Goal: Task Accomplishment & Management: Complete application form

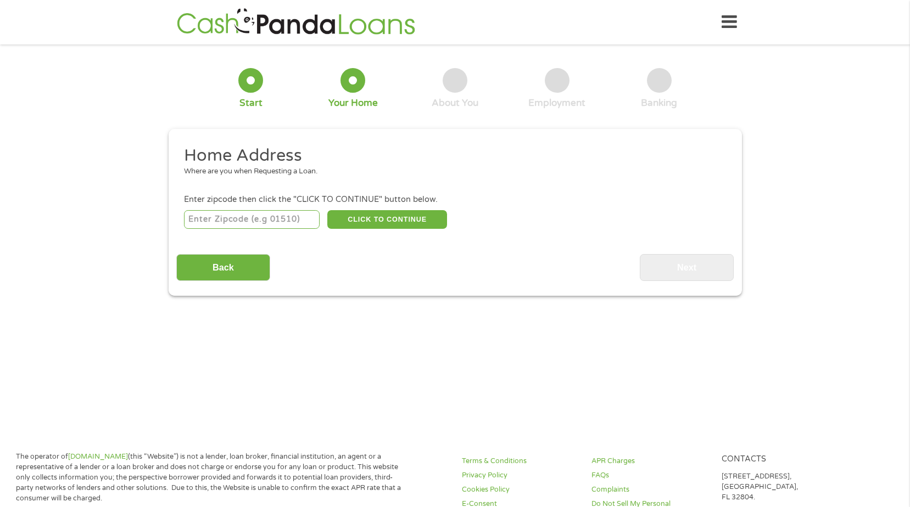
click at [285, 218] on input "number" at bounding box center [252, 219] width 136 height 19
type input "72118"
select select "[US_STATE]"
click at [370, 215] on button "CLICK TO CONTINUE" at bounding box center [387, 219] width 120 height 19
type input "72118"
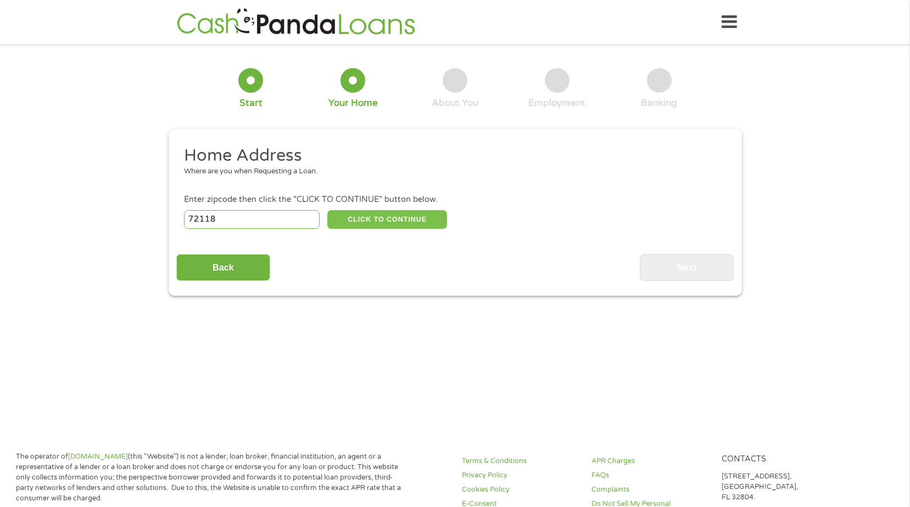
type input "[GEOGRAPHIC_DATA]"
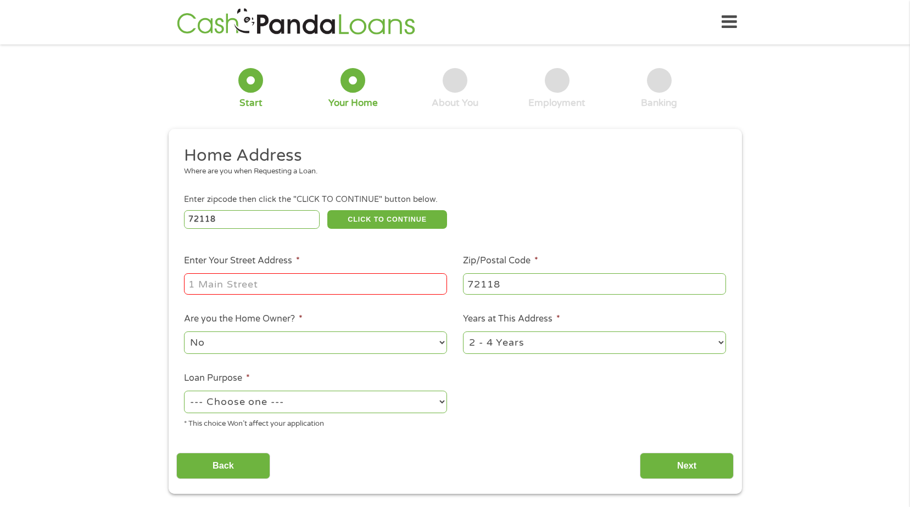
click at [311, 279] on input "Enter Your Street Address *" at bounding box center [315, 283] width 263 height 21
type input "[STREET_ADDRESS]"
click at [543, 328] on li "Years at This Address * 1 Year or less 1 - 2 Years 2 - 4 Years Over 4 Years" at bounding box center [594, 333] width 279 height 43
click at [542, 339] on select "1 Year or less 1 - 2 Years 2 - 4 Years Over 4 Years" at bounding box center [594, 343] width 263 height 23
select select "24months"
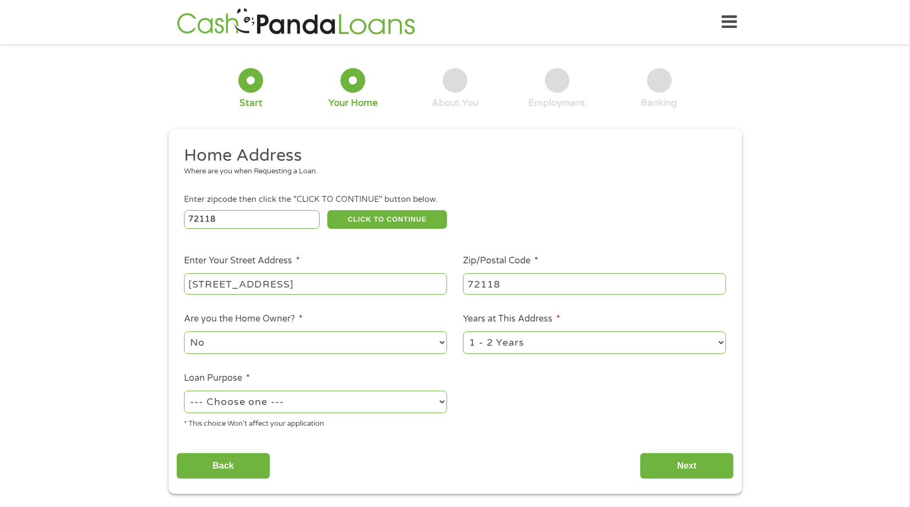
click at [463, 332] on select "1 Year or less 1 - 2 Years 2 - 4 Years Over 4 Years" at bounding box center [594, 343] width 263 height 23
click at [298, 400] on select "--- Choose one --- Pay Bills Debt Consolidation Home Improvement Major Purchase…" at bounding box center [315, 402] width 263 height 23
select select "other"
click at [184, 391] on select "--- Choose one --- Pay Bills Debt Consolidation Home Improvement Major Purchase…" at bounding box center [315, 402] width 263 height 23
click at [651, 459] on input "Next" at bounding box center [687, 466] width 94 height 27
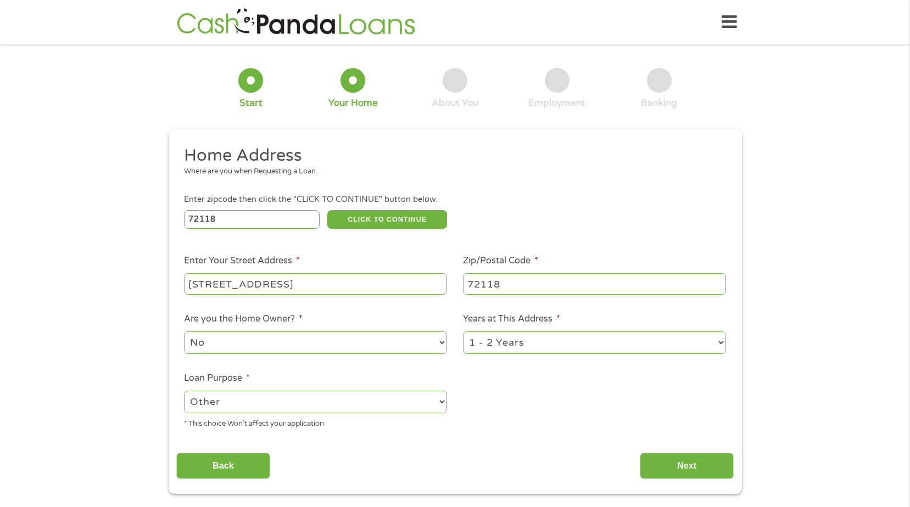
scroll to position [4, 4]
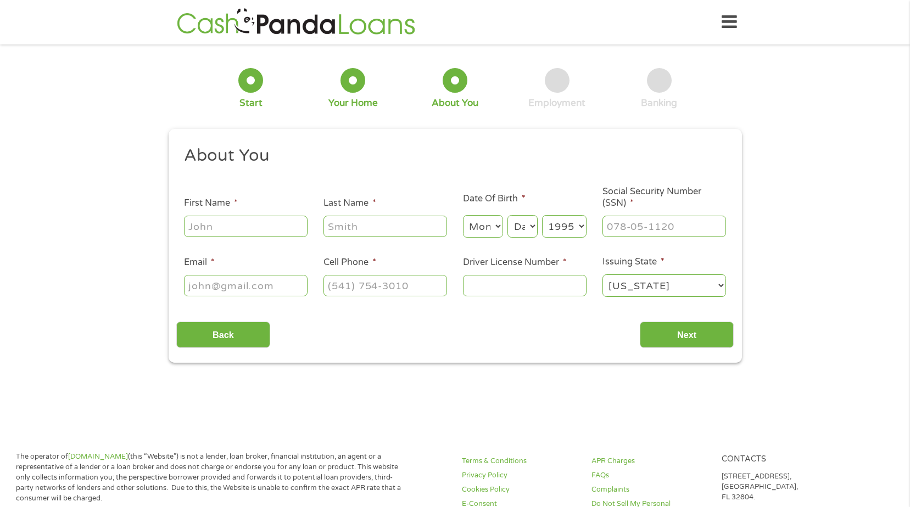
click at [274, 228] on input "First Name *" at bounding box center [246, 226] width 124 height 21
type input "deanye"
type input "[PERSON_NAME]"
type input "[EMAIL_ADDRESS][DOMAIN_NAME]"
type input "[PHONE_NUMBER]"
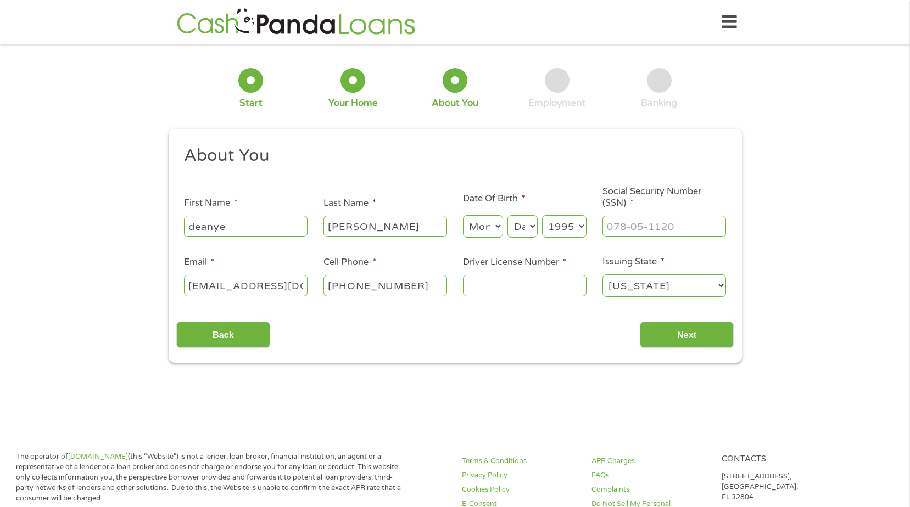
click at [492, 223] on select "Month 1 2 3 4 5 6 7 8 9 10 11 12" at bounding box center [483, 226] width 40 height 23
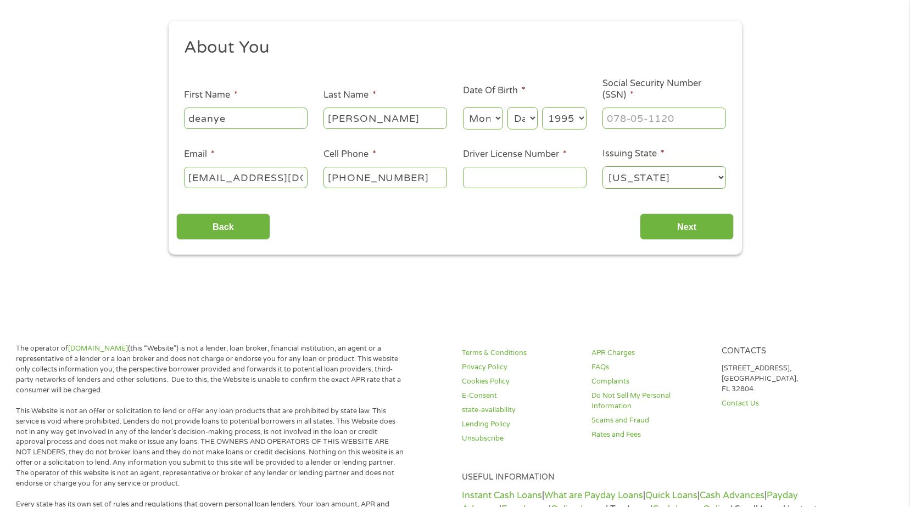
scroll to position [55, 0]
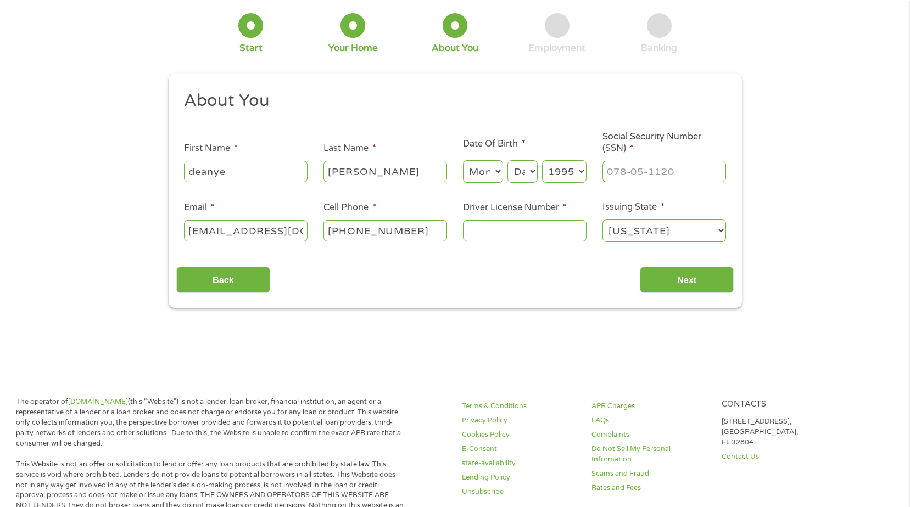
click at [495, 166] on select "Month 1 2 3 4 5 6 7 8 9 10 11 12" at bounding box center [483, 171] width 40 height 23
select select "1"
click at [463, 160] on select "Month 1 2 3 4 5 6 7 8 9 10 11 12" at bounding box center [483, 171] width 40 height 23
click at [523, 171] on select "Day 1 2 3 4 5 6 7 8 9 10 11 12 13 14 15 16 17 18 19 20 21 22 23 24 25 26 27 28 …" at bounding box center [522, 171] width 30 height 23
select select "25"
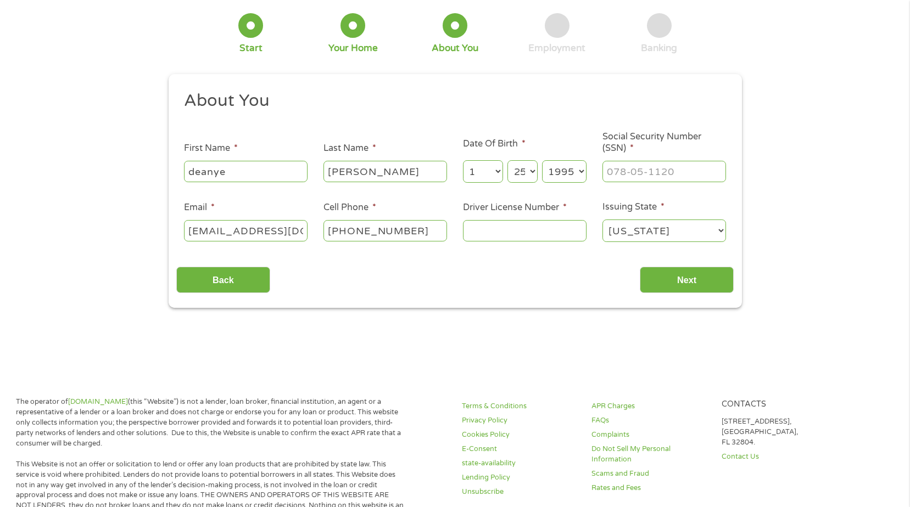
click at [507, 160] on select "Day 1 2 3 4 5 6 7 8 9 10 11 12 13 14 15 16 17 18 19 20 21 22 23 24 25 26 27 28 …" at bounding box center [522, 171] width 30 height 23
click at [568, 172] on select "Year [DATE] 2006 2005 2004 2003 2002 2001 2000 1999 1998 1997 1996 1995 1994 19…" at bounding box center [564, 171] width 44 height 23
click at [542, 160] on select "Year [DATE] 2006 2005 2004 2003 2002 2001 2000 1999 1998 1997 1996 1995 1994 19…" at bounding box center [564, 171] width 44 height 23
click at [667, 175] on input "___-__-____" at bounding box center [664, 171] width 124 height 21
type input "492-11-7387"
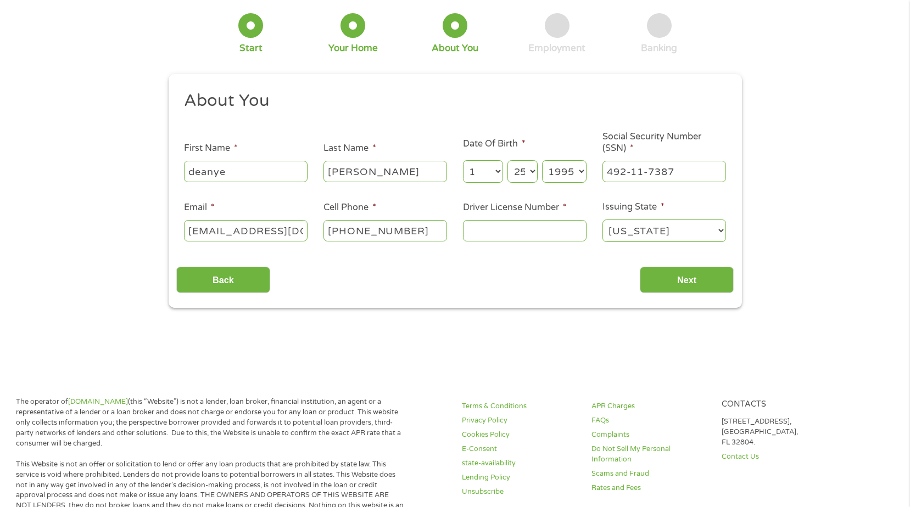
click at [541, 230] on input "Driver License Number *" at bounding box center [525, 230] width 124 height 21
type input "949105631"
click at [642, 272] on input "Next" at bounding box center [687, 280] width 94 height 27
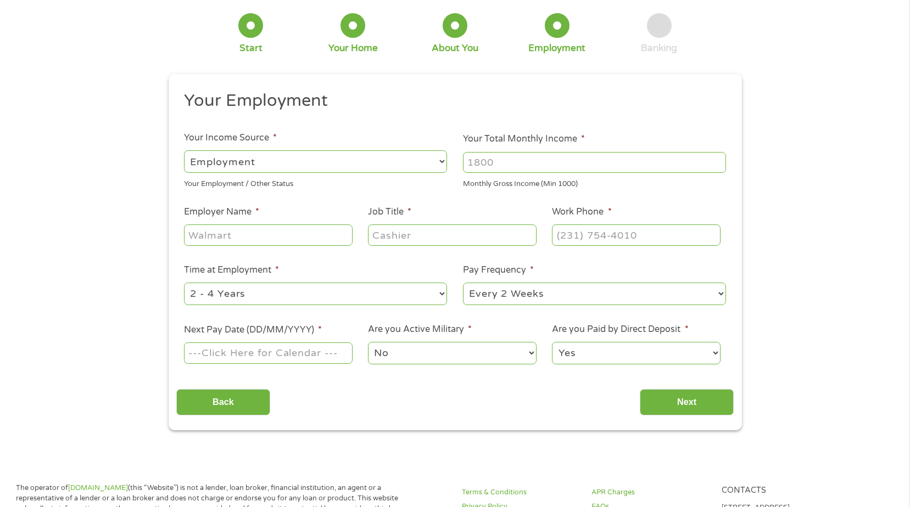
scroll to position [0, 0]
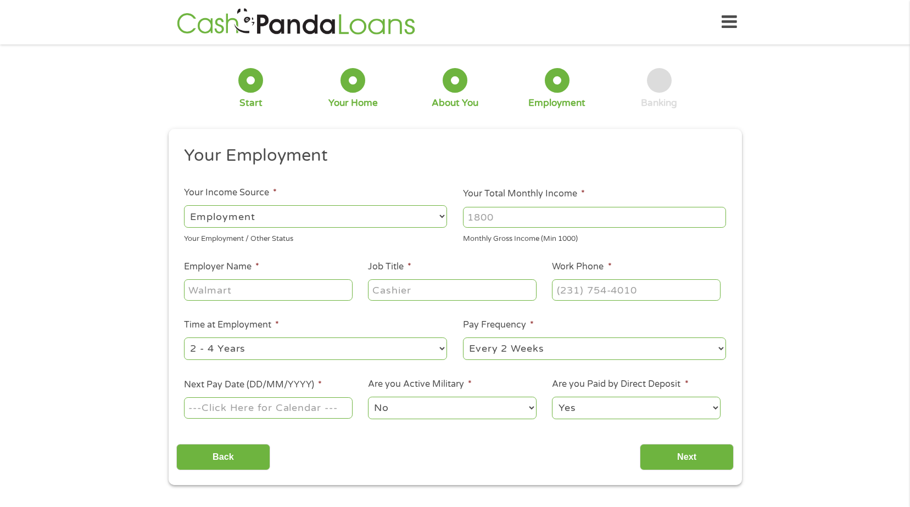
click at [501, 216] on input "Your Total Monthly Income *" at bounding box center [594, 217] width 263 height 21
type input "1500"
click at [249, 292] on input "Employer Name *" at bounding box center [268, 289] width 168 height 21
type input "FIS"
click at [408, 289] on input "Job Title *" at bounding box center [452, 289] width 168 height 21
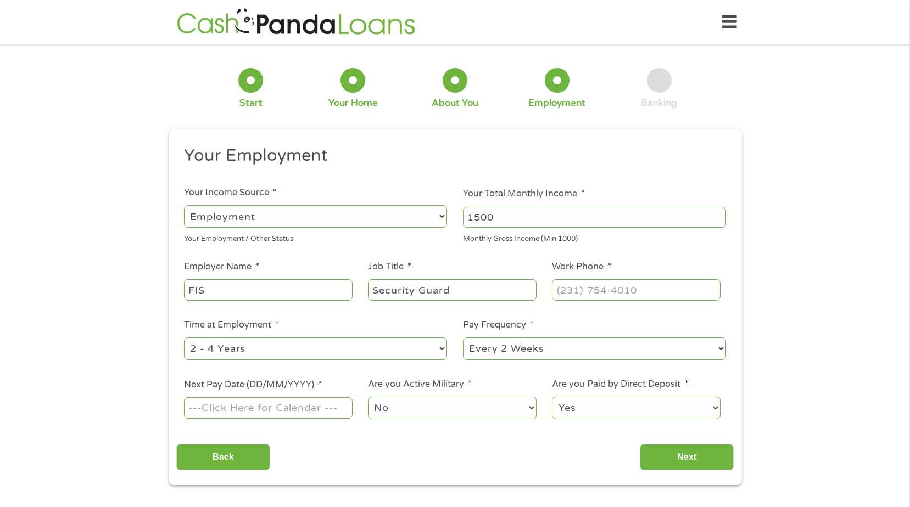
type input "Security Guard"
click at [632, 289] on input "(___) ___-____" at bounding box center [636, 289] width 168 height 21
click at [617, 287] on input "(___) ___-___5" at bounding box center [636, 289] width 168 height 21
click at [570, 289] on input "(___) ___-_501" at bounding box center [636, 289] width 168 height 21
click at [569, 290] on input "(___) ___-_501" at bounding box center [636, 289] width 168 height 21
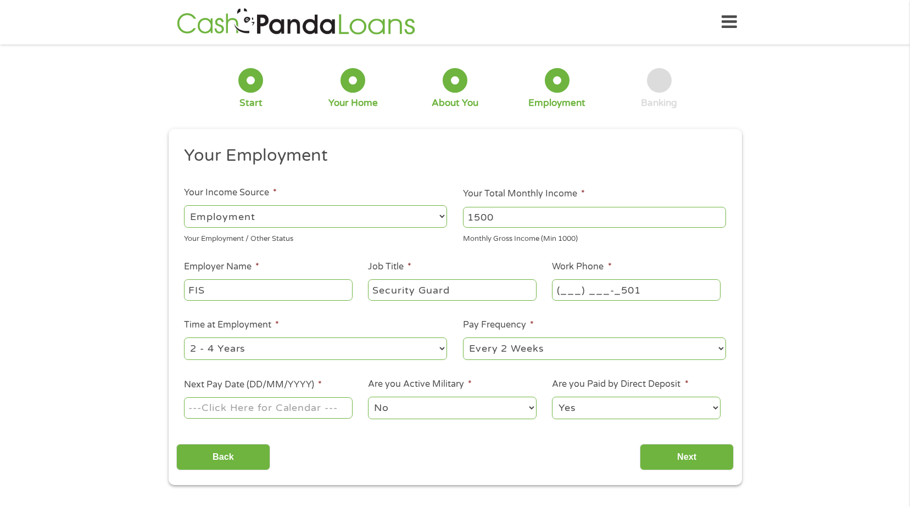
click at [562, 296] on input "(___) ___-_501" at bounding box center [636, 289] width 168 height 21
drag, startPoint x: 643, startPoint y: 290, endPoint x: 554, endPoint y: 309, distance: 90.9
click at [554, 309] on ul "Your Employment Your Income Source * --- Choose one --- Employment [DEMOGRAPHIC…" at bounding box center [454, 287] width 557 height 284
type input "[PHONE_NUMBER]"
click at [745, 178] on div "1 Start 2 Your Home 3 About You 4 Employment 5 Banking 6 This field is hidden w…" at bounding box center [455, 268] width 593 height 433
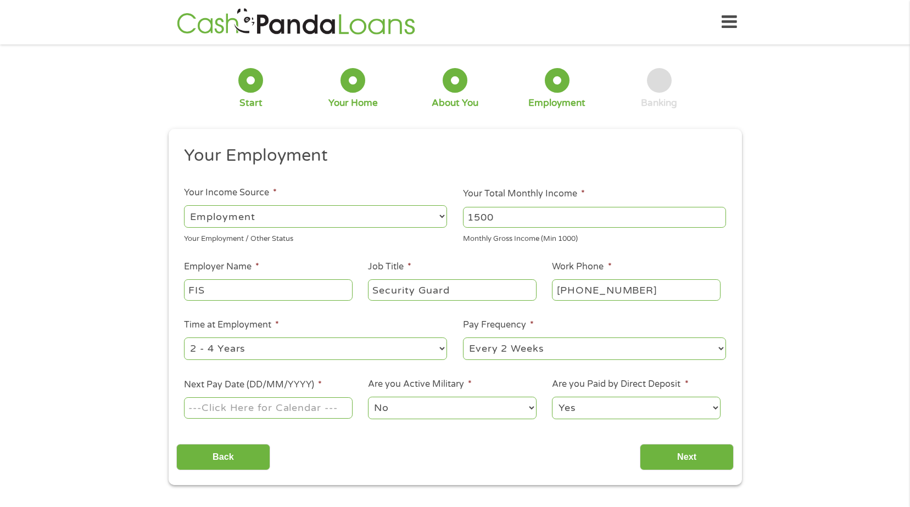
click at [296, 346] on select "--- Choose one --- 1 Year or less 1 - 2 Years 2 - 4 Years Over 4 Years" at bounding box center [315, 349] width 263 height 23
select select "24months"
click at [184, 338] on select "--- Choose one --- 1 Year or less 1 - 2 Years 2 - 4 Years Over 4 Years" at bounding box center [315, 349] width 263 height 23
click at [268, 403] on input "Next Pay Date (DD/MM/YYYY) *" at bounding box center [268, 407] width 168 height 21
click at [313, 410] on input "Next Pay Date (DD/MM/YYYY) *" at bounding box center [268, 407] width 168 height 21
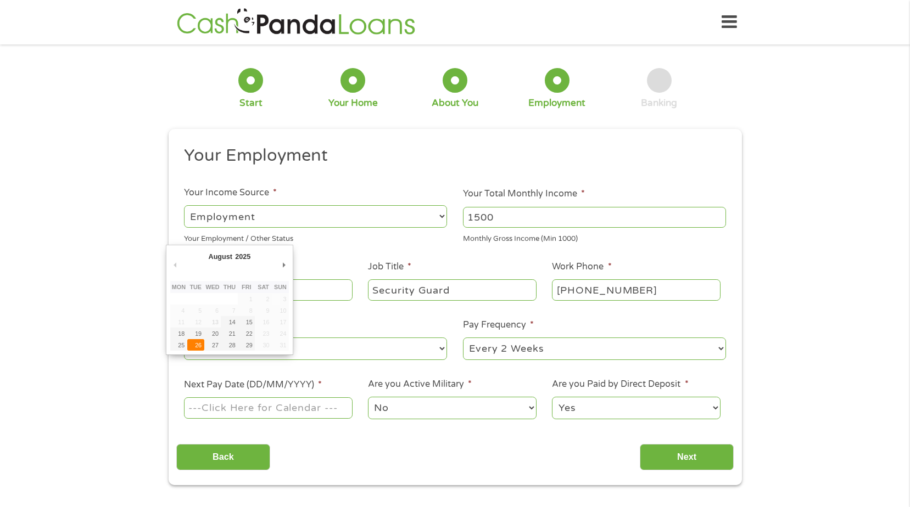
type input "[DATE]"
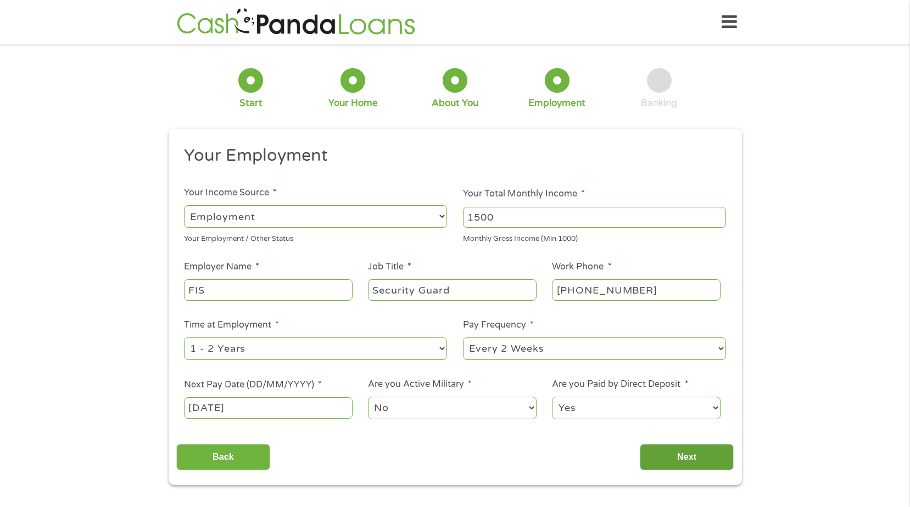
click at [683, 458] on input "Next" at bounding box center [687, 457] width 94 height 27
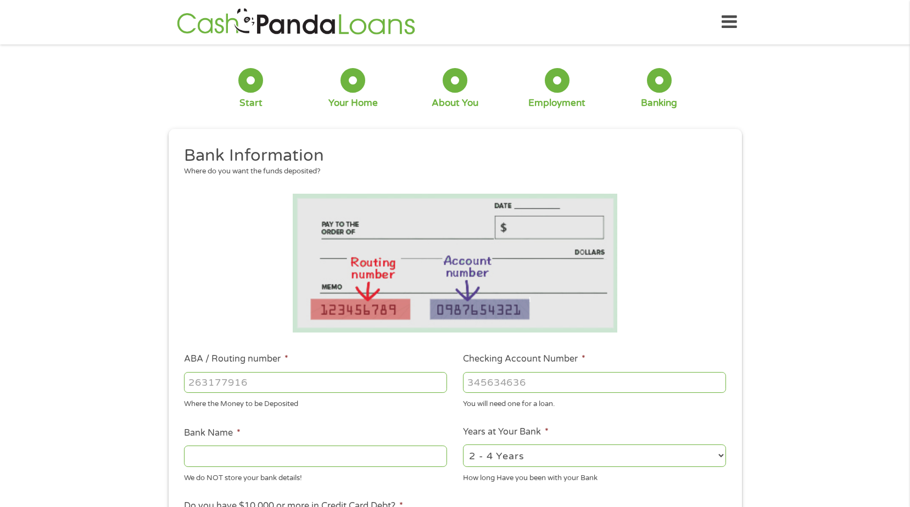
click at [313, 383] on input "ABA / Routing number *" at bounding box center [315, 382] width 263 height 21
click at [265, 384] on input "ABA / Routing number *" at bounding box center [315, 382] width 263 height 21
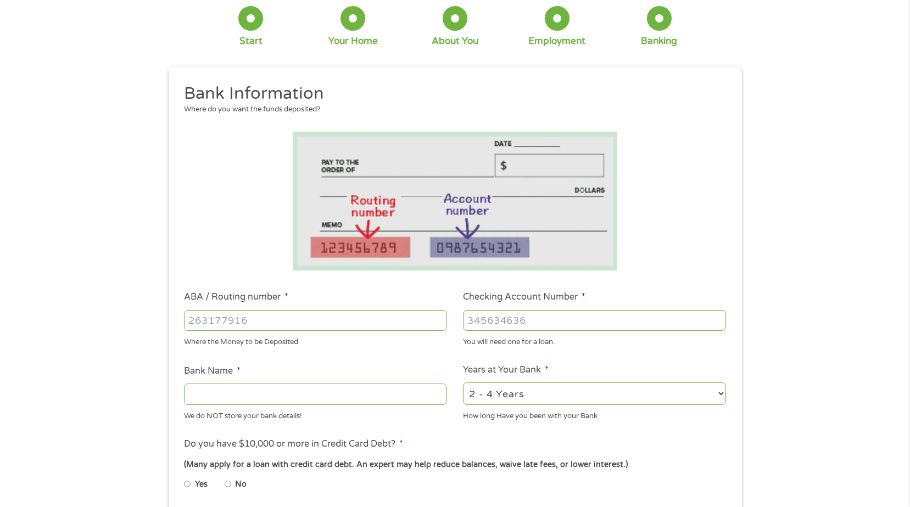
scroll to position [0, 0]
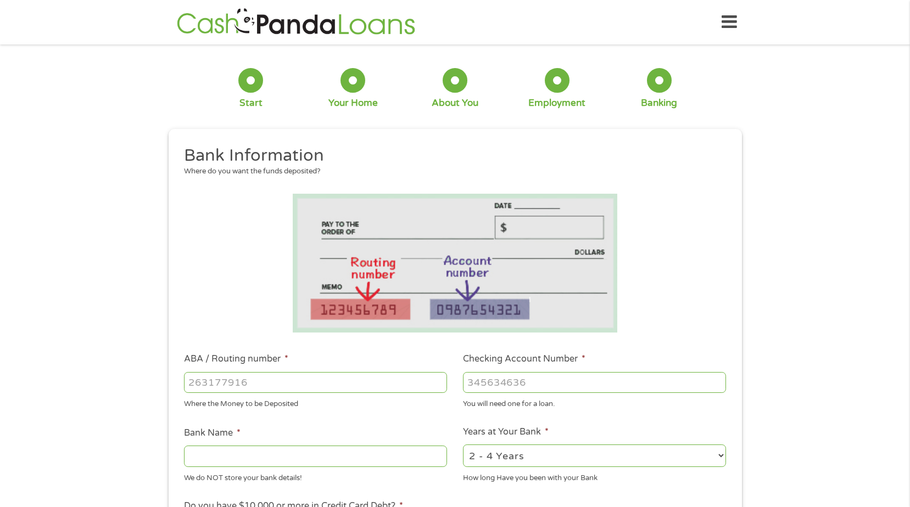
click at [207, 388] on input "ABA / Routing number *" at bounding box center [315, 382] width 263 height 21
click at [307, 385] on input "ABA / Routing number *" at bounding box center [315, 382] width 263 height 21
click at [262, 385] on input "ABA / Routing number *" at bounding box center [315, 382] width 263 height 21
click at [264, 384] on input "ABA / Routing number *" at bounding box center [315, 382] width 263 height 21
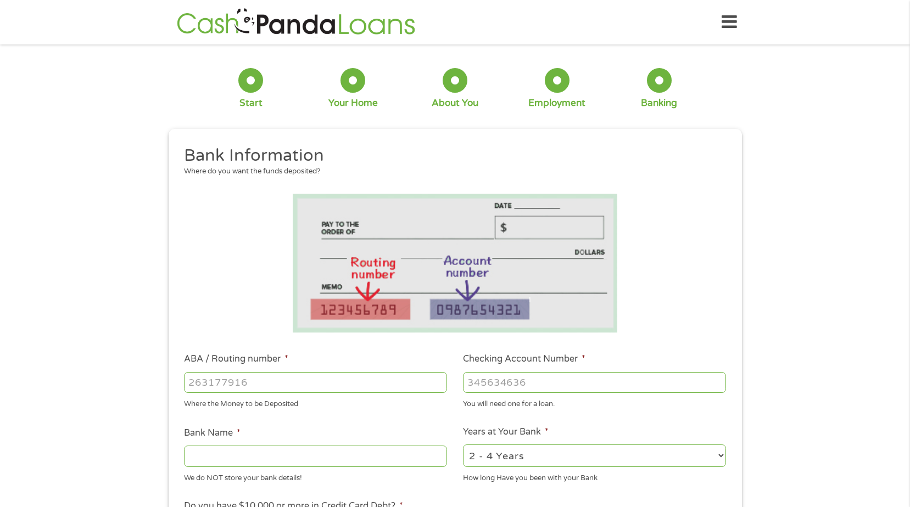
click at [264, 384] on input "ABA / Routing number *" at bounding box center [315, 382] width 263 height 21
click at [249, 392] on input "ABA / Routing number *" at bounding box center [315, 382] width 263 height 21
click at [215, 383] on input "ABA / Routing number *" at bounding box center [315, 382] width 263 height 21
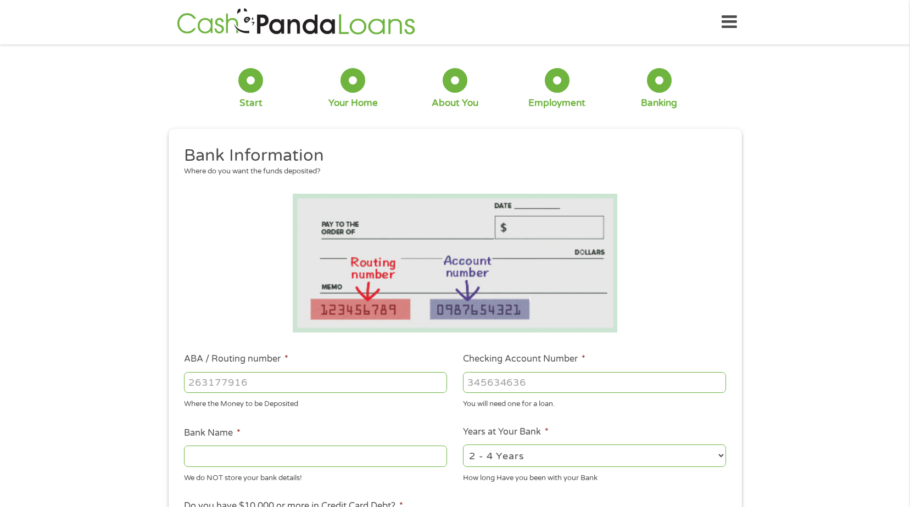
click at [215, 380] on input "ABA / Routing number *" at bounding box center [315, 382] width 263 height 21
type input "021000021"
type input "JPMORGAN CHASE BANK"
type input "021000021"
click at [486, 384] on input "Checking Account Number *" at bounding box center [594, 382] width 263 height 21
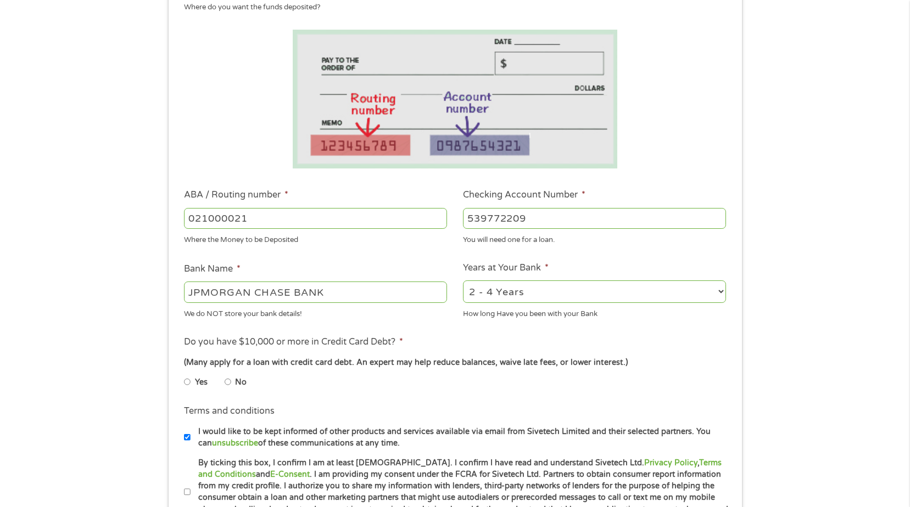
scroll to position [165, 0]
type input "539772209"
click at [524, 293] on select "2 - 4 Years 6 - 12 Months 1 - 2 Years Over 4 Years" at bounding box center [594, 291] width 263 height 23
select select "60months"
click at [463, 280] on select "2 - 4 Years 6 - 12 Months 1 - 2 Years Over 4 Years" at bounding box center [594, 291] width 263 height 23
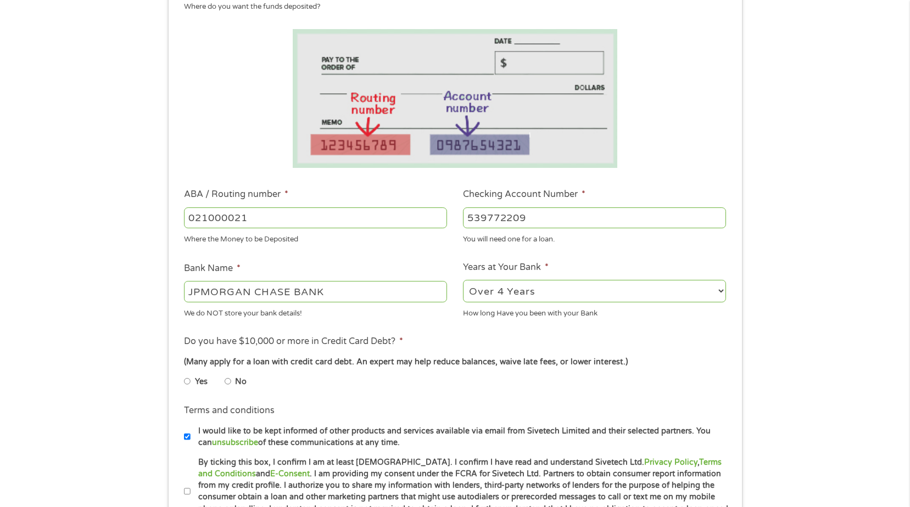
click at [231, 382] on input "No" at bounding box center [228, 382] width 7 height 18
radio input "true"
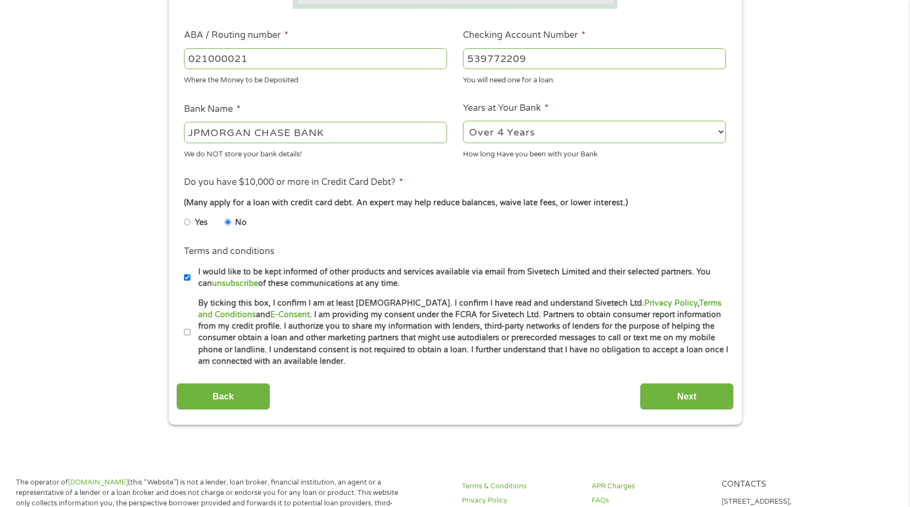
scroll to position [329, 0]
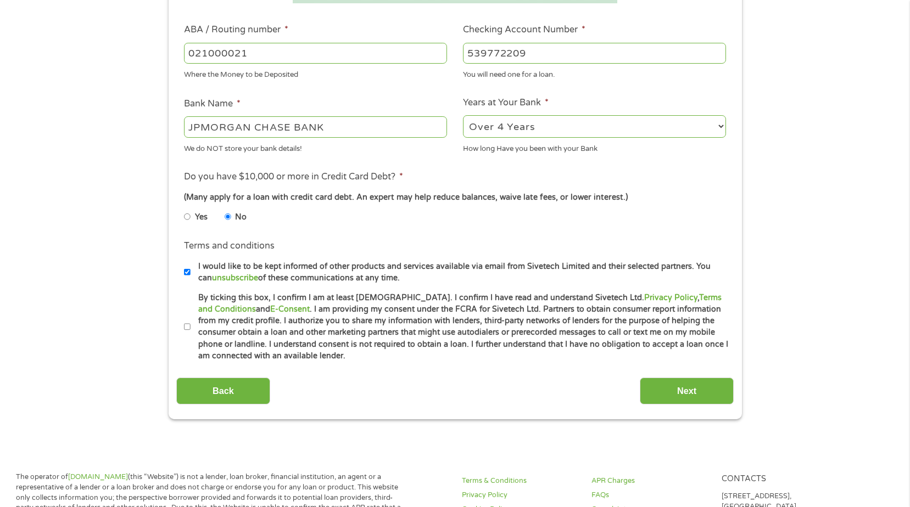
click at [183, 325] on li "Terms and conditions * By ticking this box, I confirm I am at least [DEMOGRAPHI…" at bounding box center [454, 327] width 557 height 70
click at [188, 324] on input "By ticking this box, I confirm I am at least [DEMOGRAPHIC_DATA]. I confirm I ha…" at bounding box center [187, 327] width 7 height 18
checkbox input "true"
click at [655, 394] on input "Next" at bounding box center [687, 391] width 94 height 27
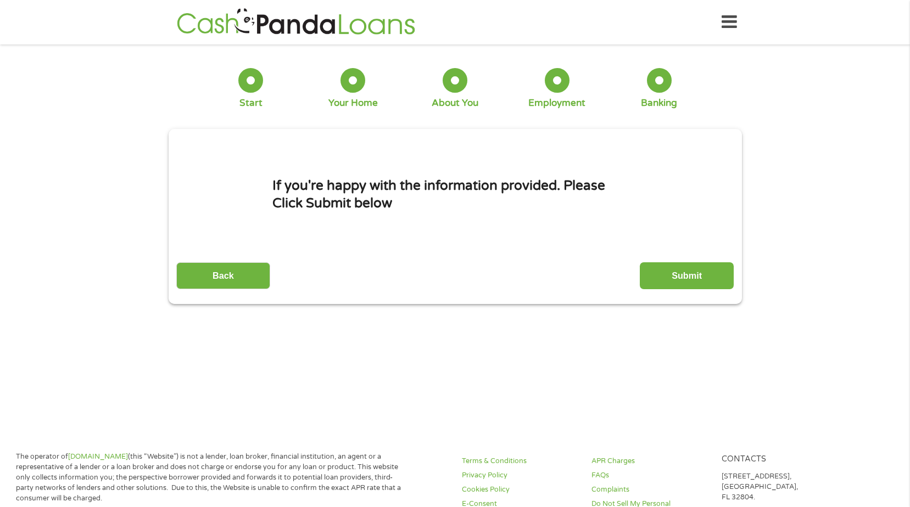
scroll to position [4, 4]
click at [706, 275] on input "Submit" at bounding box center [687, 275] width 94 height 27
